Goal: Information Seeking & Learning: Check status

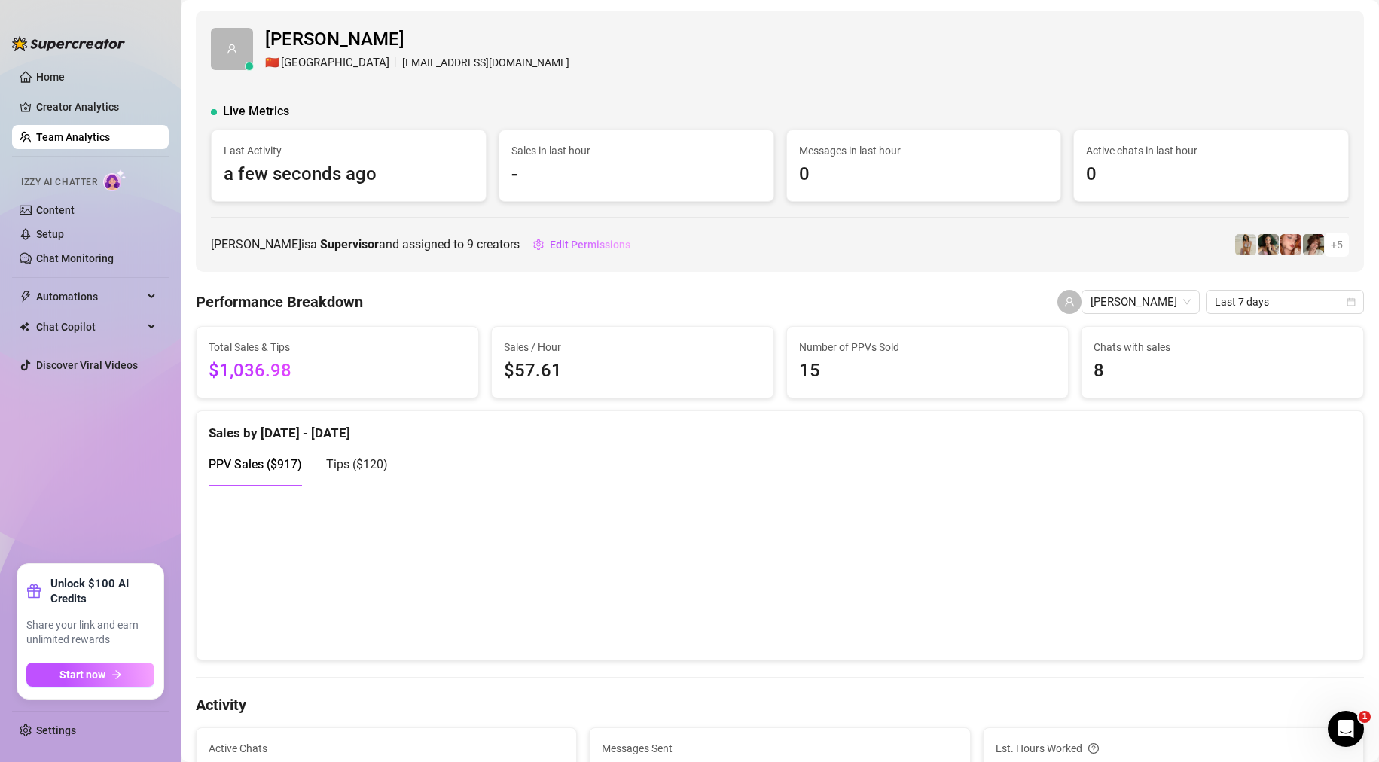
click at [93, 123] on ul "Home Creator Analytics Team Analytics Izzy AI Chatter Content Setup Chat Monito…" at bounding box center [90, 308] width 157 height 499
click at [95, 133] on link "Team Analytics" at bounding box center [73, 137] width 74 height 12
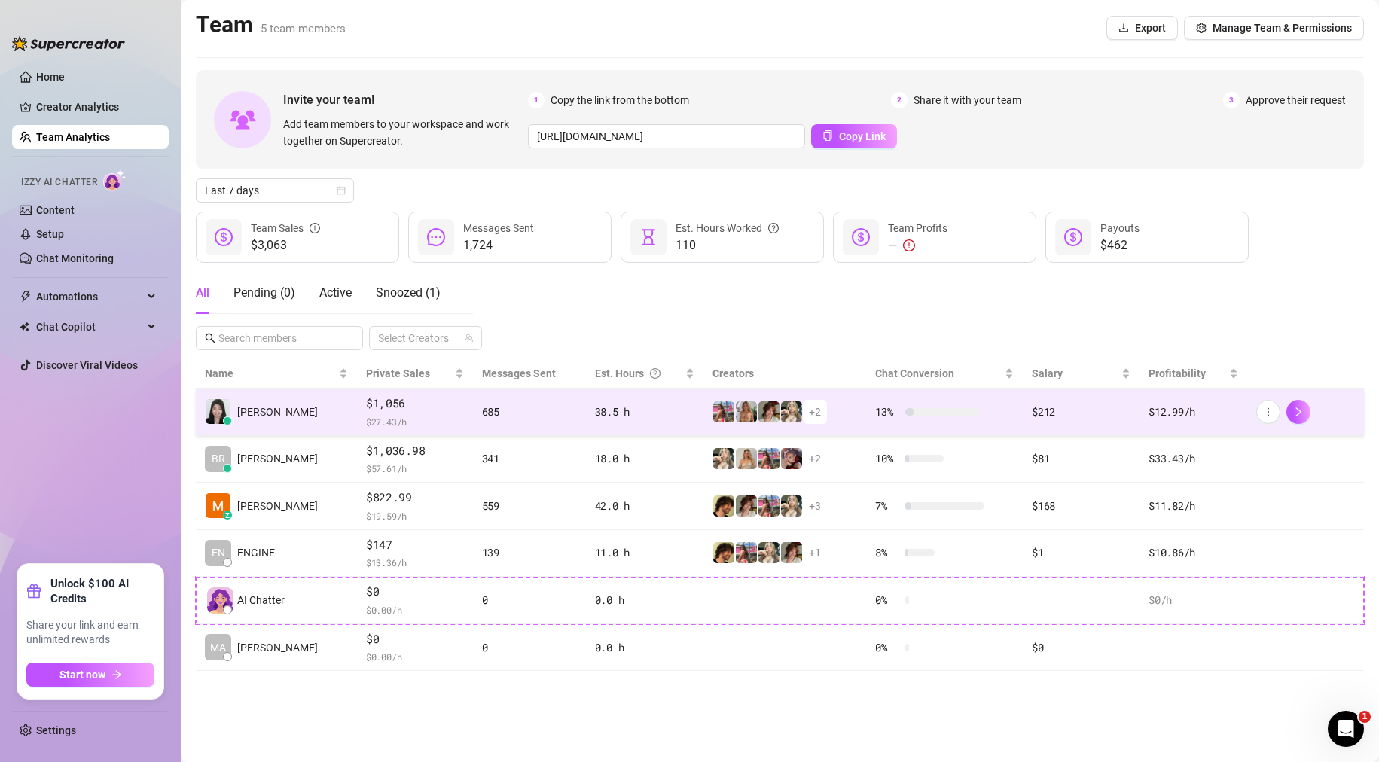
click at [550, 410] on div "685" at bounding box center [529, 412] width 95 height 17
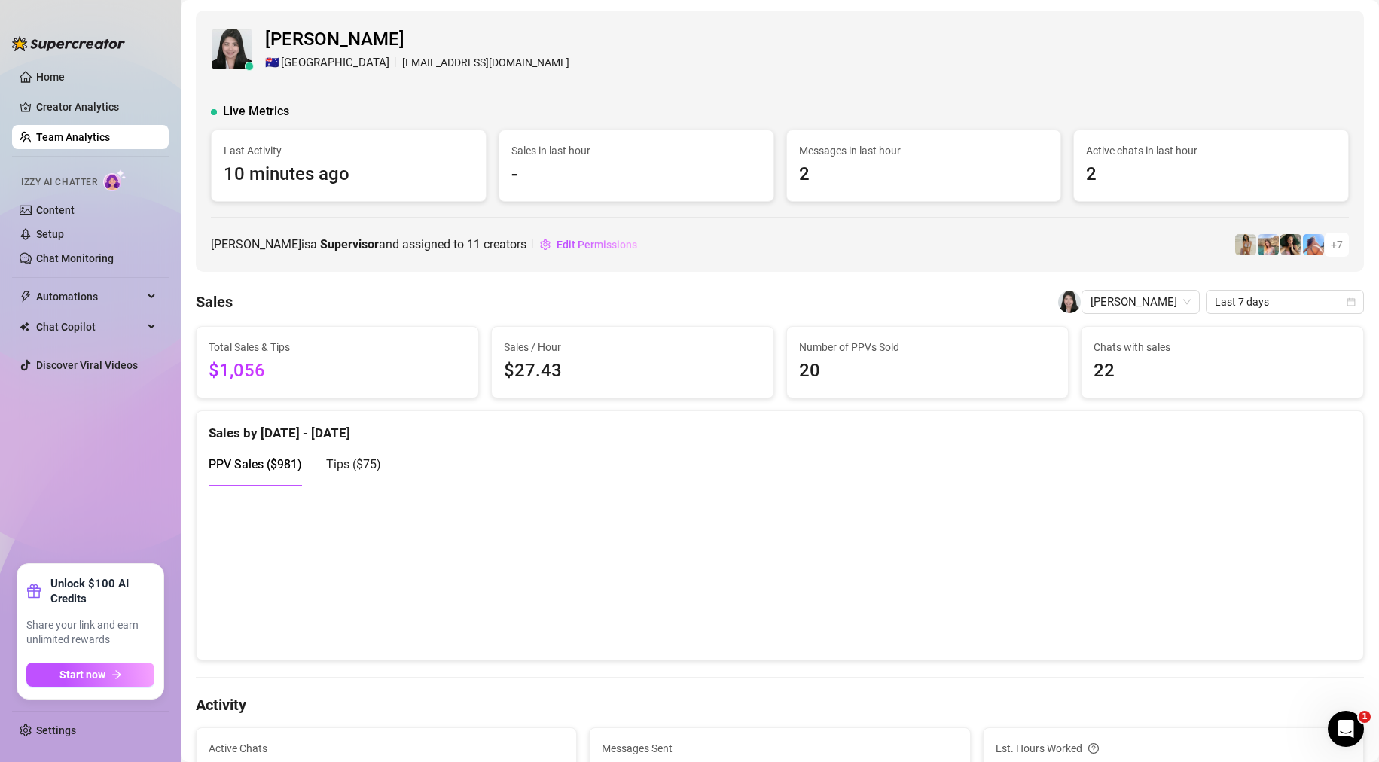
click at [84, 135] on link "Team Analytics" at bounding box center [73, 137] width 74 height 12
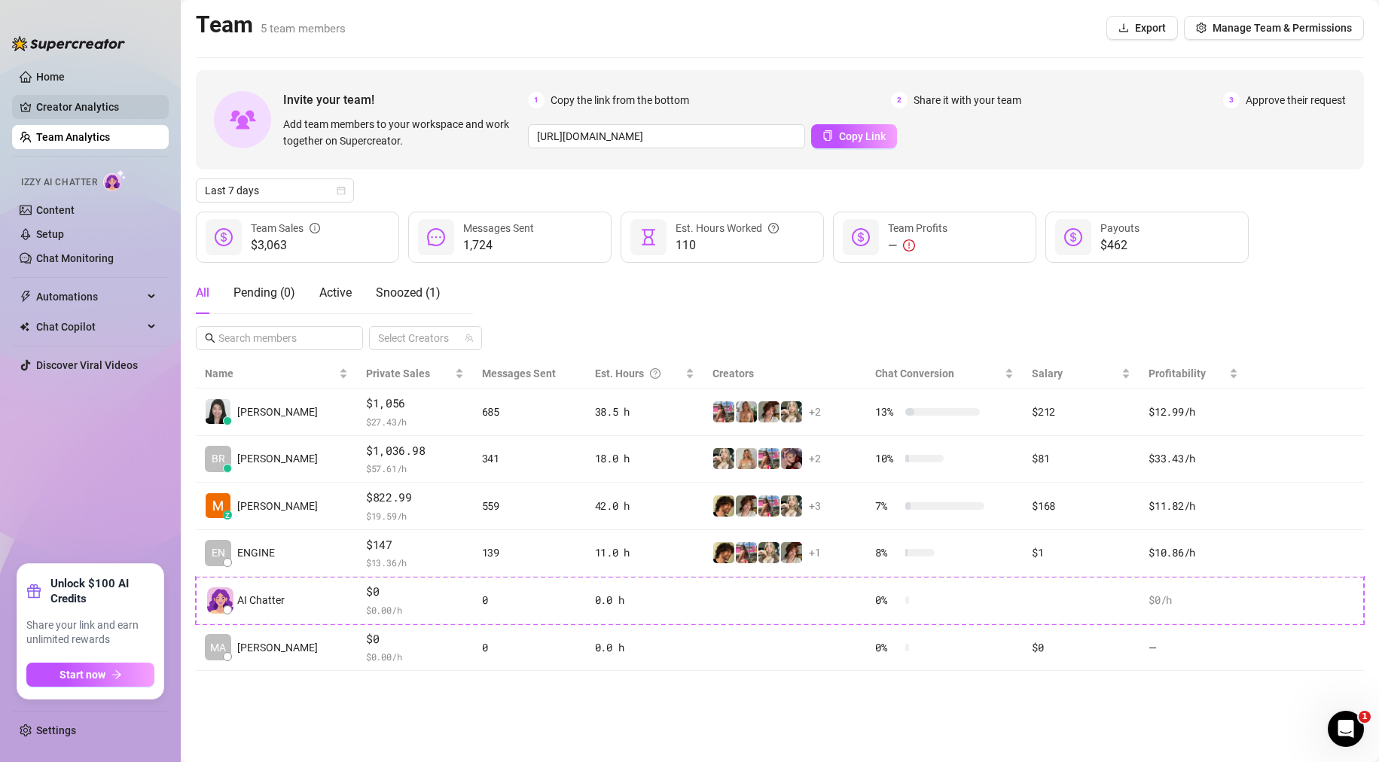
click at [106, 107] on link "Creator Analytics" at bounding box center [96, 107] width 121 height 24
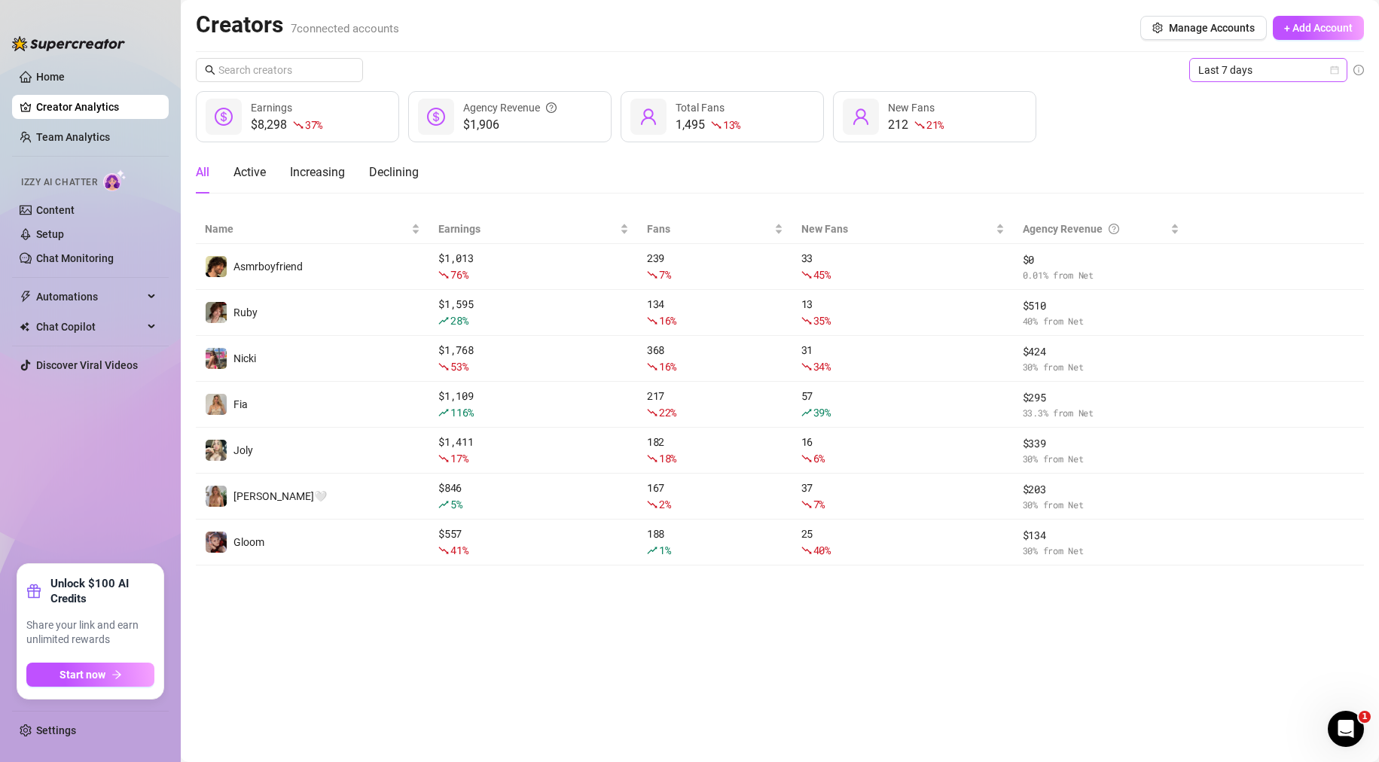
click at [1277, 72] on span "Last 7 days" at bounding box center [1269, 70] width 140 height 23
click at [1273, 154] on div "Last 30 days" at bounding box center [1269, 148] width 134 height 17
